Goal: Task Accomplishment & Management: Use online tool/utility

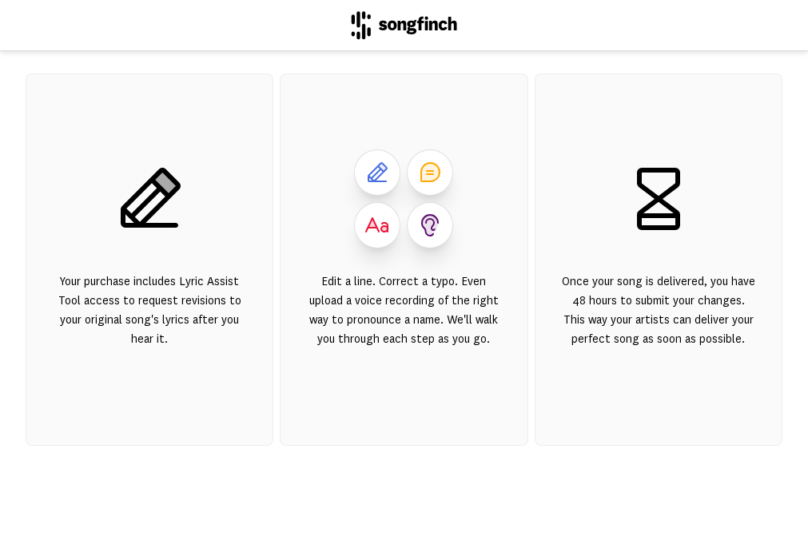
scroll to position [277, 0]
click at [133, 332] on div "Your purchase includes Lyric Assist Tool access to request revisions to your or…" at bounding box center [149, 321] width 195 height 96
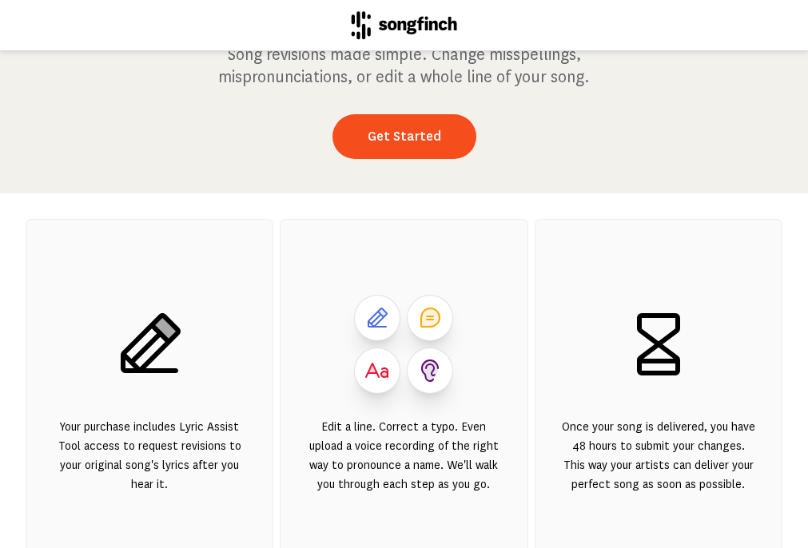
scroll to position [18, 0]
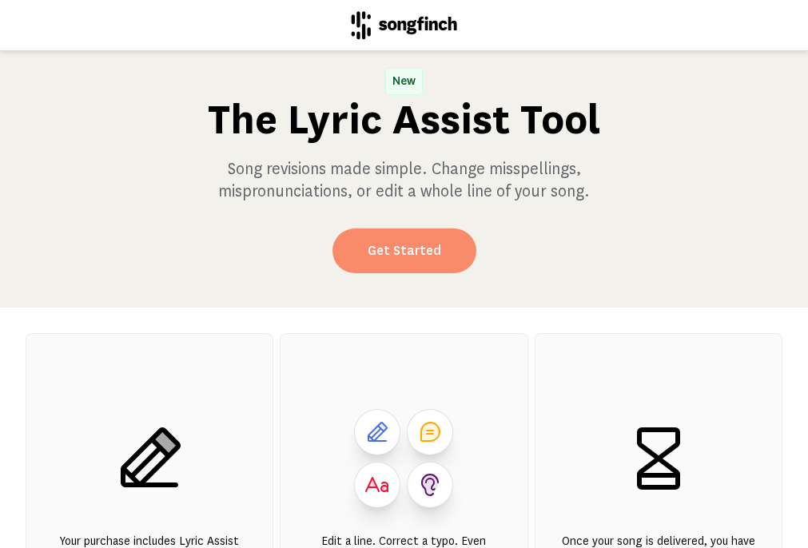
click at [398, 259] on link "Get Started" at bounding box center [404, 251] width 144 height 45
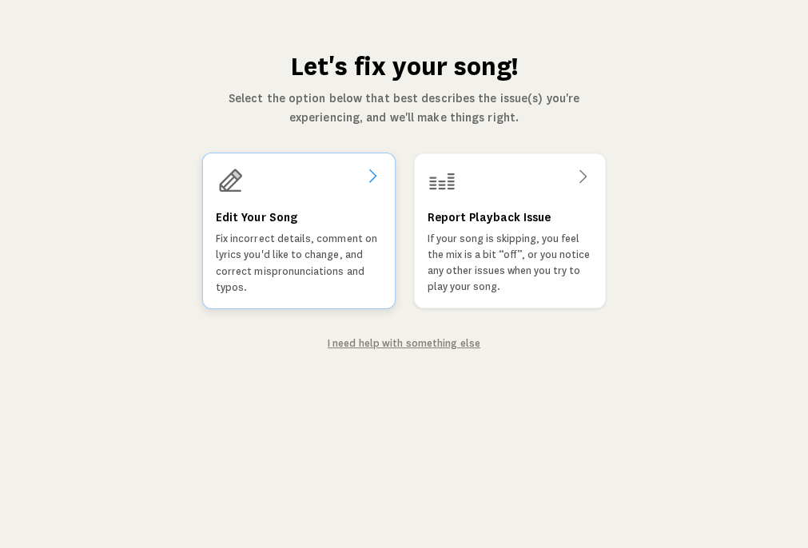
click at [277, 261] on p "Fix incorrect details, comment on lyrics you'd like to change, and correct misp…" at bounding box center [298, 263] width 166 height 65
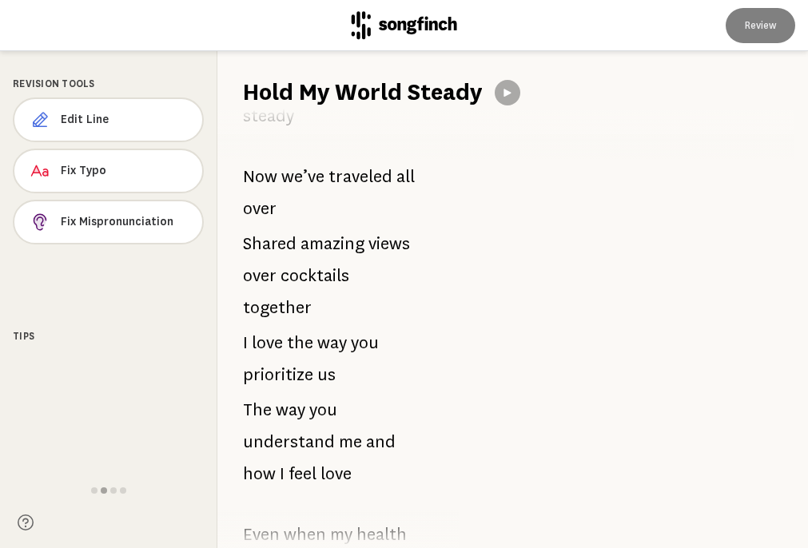
scroll to position [1238, 0]
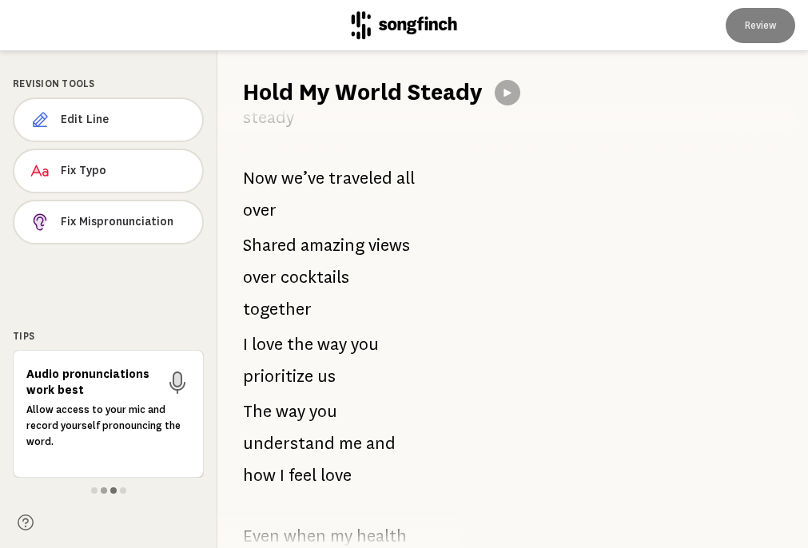
click at [112, 489] on span at bounding box center [113, 491] width 6 height 6
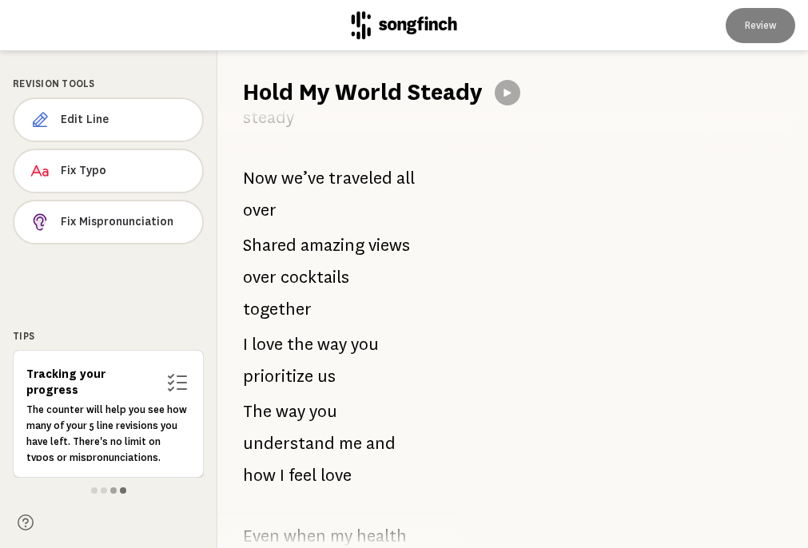
click at [124, 488] on span at bounding box center [123, 491] width 6 height 6
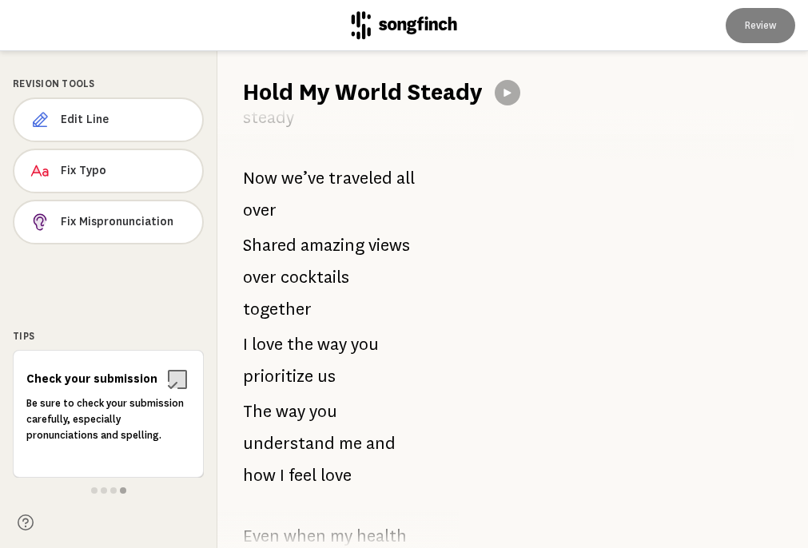
click at [92, 489] on span at bounding box center [94, 491] width 6 height 6
click at [91, 121] on span "Edit Line" at bounding box center [125, 120] width 129 height 16
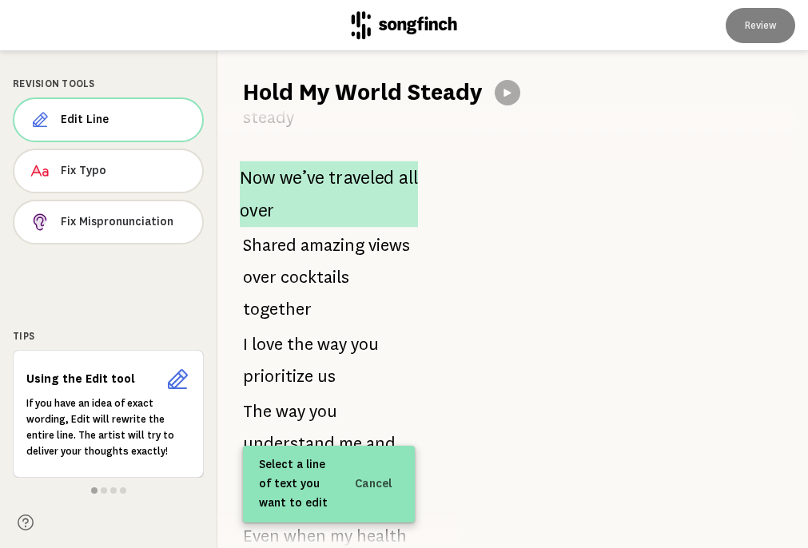
click at [326, 201] on p "Now we’ve traveled all over" at bounding box center [329, 194] width 178 height 66
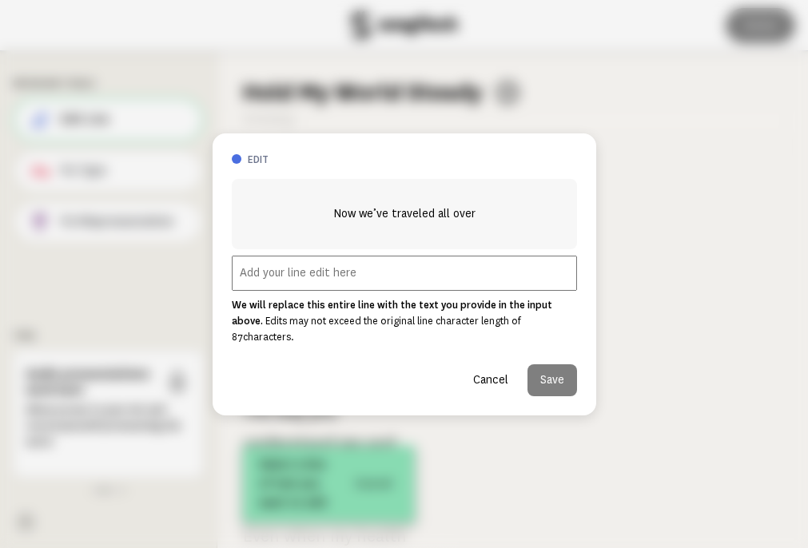
click at [485, 368] on button "Cancel" at bounding box center [490, 380] width 61 height 32
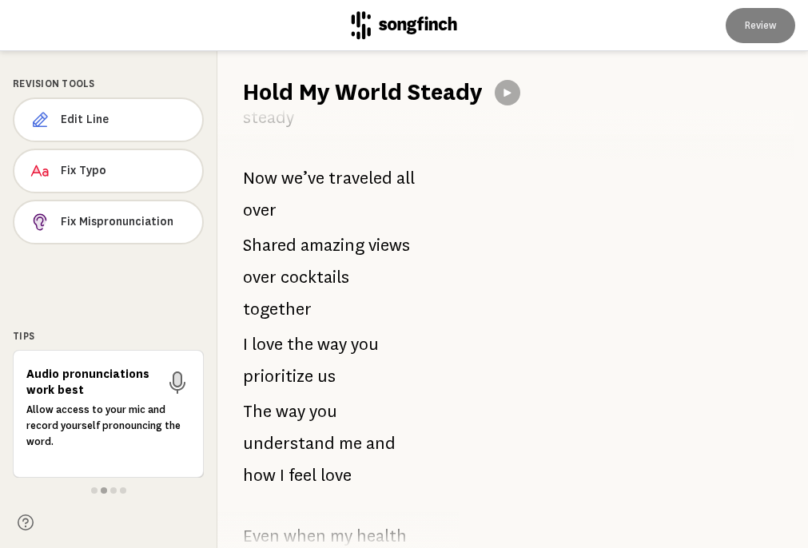
click at [162, 260] on div "Revision Tools Edit Line Fix Typo Fix Mispronunciation Tips Audio pronunciation…" at bounding box center [108, 299] width 217 height 497
click at [105, 119] on span "Edit Line" at bounding box center [125, 120] width 129 height 16
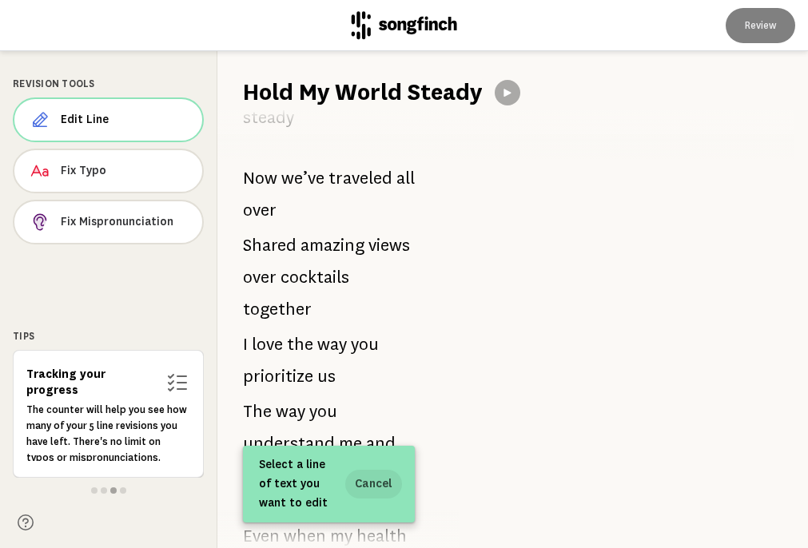
click at [372, 488] on button "Cancel" at bounding box center [373, 484] width 57 height 29
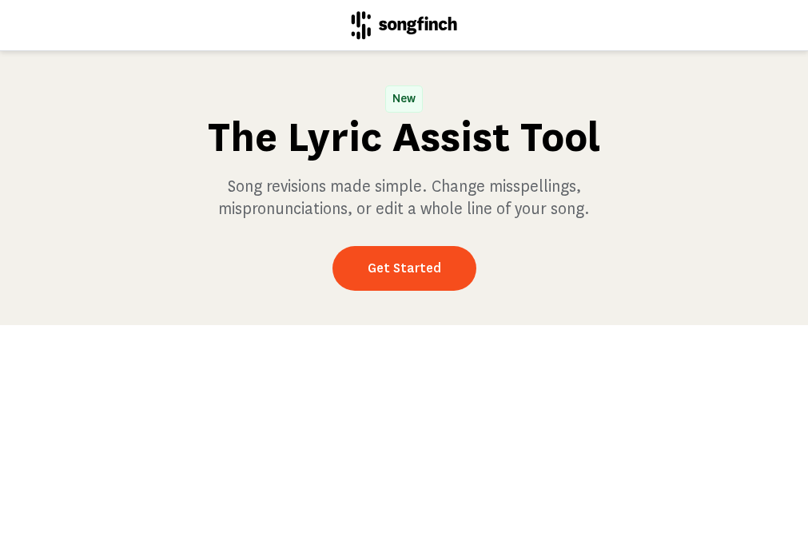
scroll to position [1, 0]
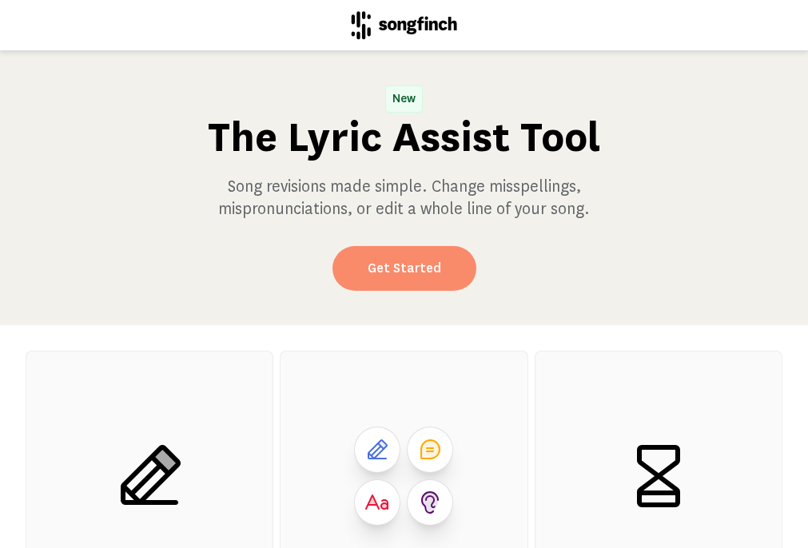
click at [413, 265] on link "Get Started" at bounding box center [404, 268] width 144 height 45
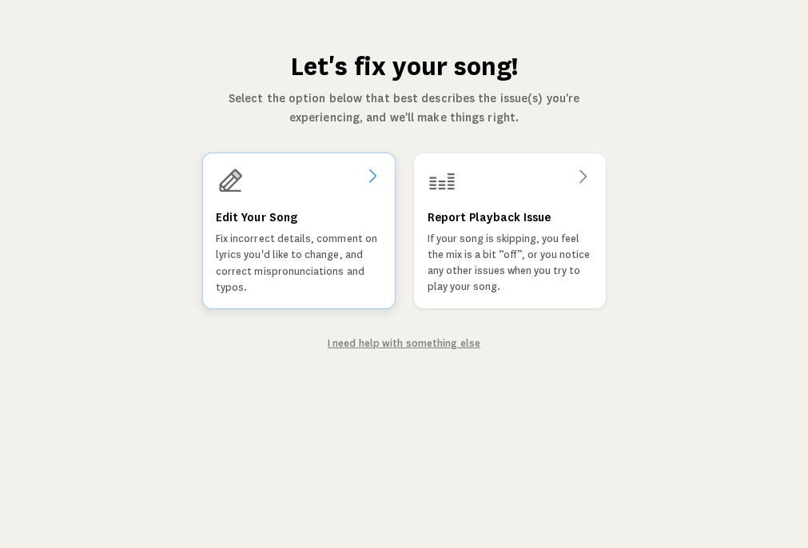
click at [319, 239] on p "Fix incorrect details, comment on lyrics you'd like to change, and correct misp…" at bounding box center [298, 263] width 166 height 65
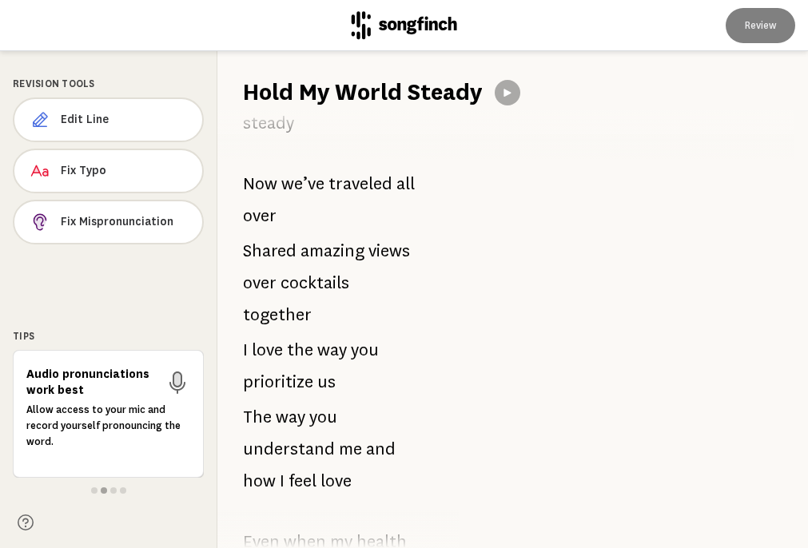
scroll to position [1248, 0]
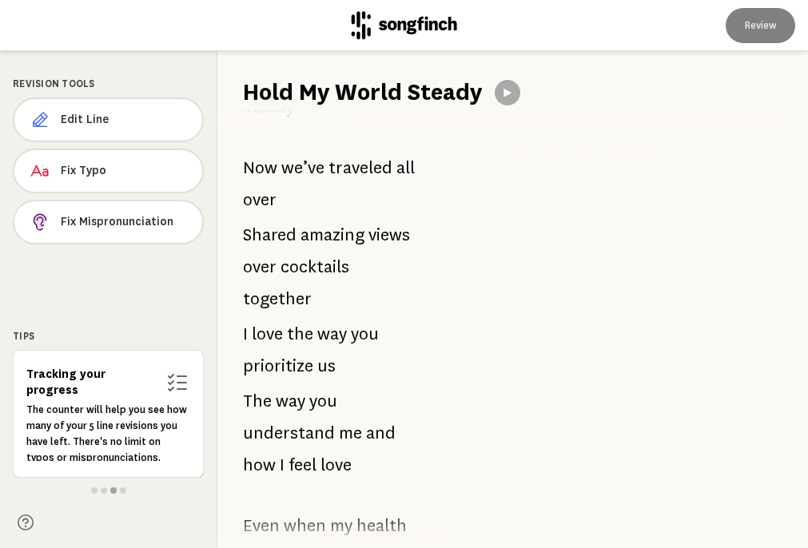
click at [510, 93] on div at bounding box center [624, 299] width 368 height 497
